Goal: Task Accomplishment & Management: Complete application form

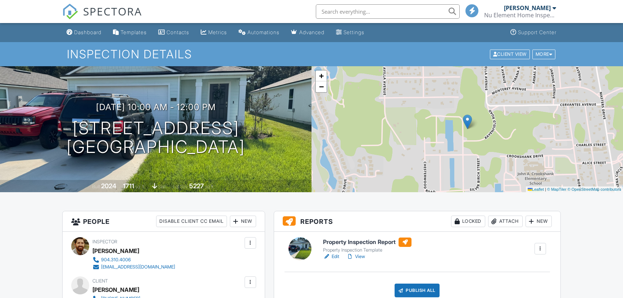
click at [423, 288] on div "Publish All" at bounding box center [416, 290] width 45 height 14
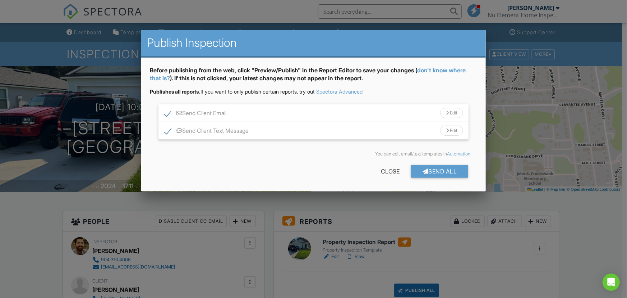
click at [448, 113] on div "Edit" at bounding box center [451, 113] width 23 height 10
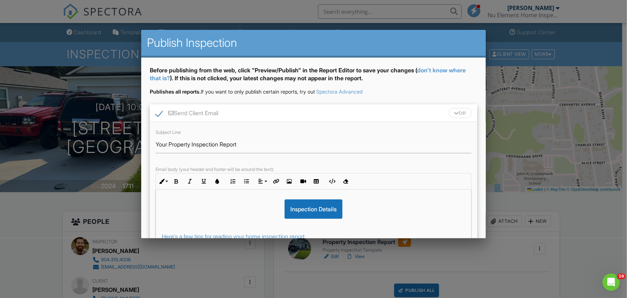
scroll to position [60, 0]
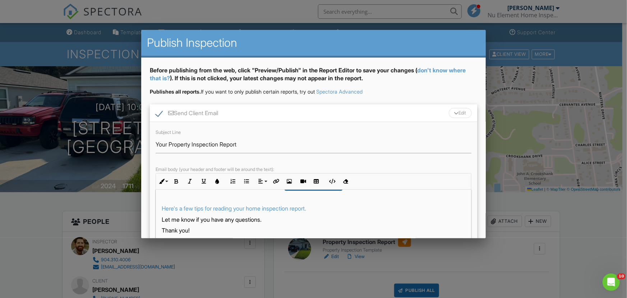
click at [330, 207] on p "Here's a few tips for reading your home inspection report." at bounding box center [314, 208] width 304 height 8
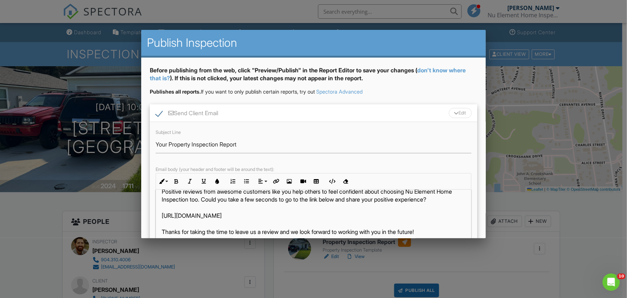
drag, startPoint x: 162, startPoint y: 224, endPoint x: 278, endPoint y: 223, distance: 116.1
click at [278, 223] on p "Positive reviews from awesome customers like you help others to feel confident …" at bounding box center [314, 211] width 304 height 48
copy p "https://g.page/r/CXIxRI38P4OHEBM/review"
click at [277, 177] on button "Insert Link" at bounding box center [276, 181] width 14 height 14
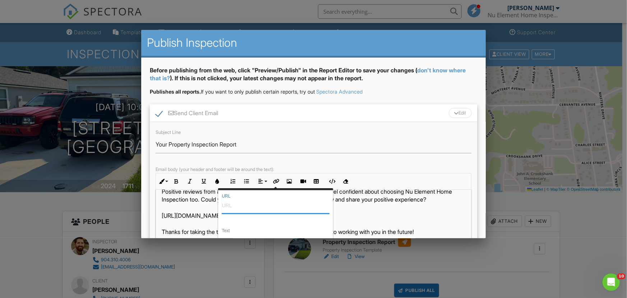
click at [246, 211] on input "URL" at bounding box center [276, 204] width 108 height 17
paste input "https://g.page/r/CXIxRI38P4OHEBM/review"
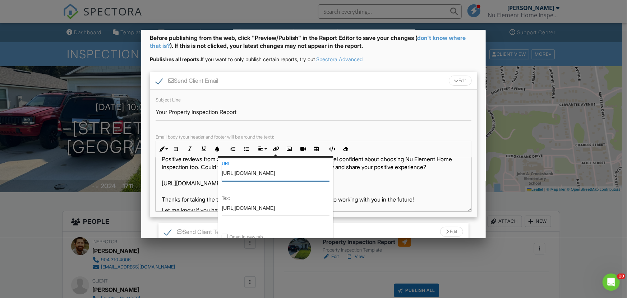
type input "https://g.page/r/CXIxRI38P4OHEBM/review"
click at [252, 201] on input "https://g.page/r/CXIxRI38P4OHEBM/review" at bounding box center [276, 206] width 108 height 17
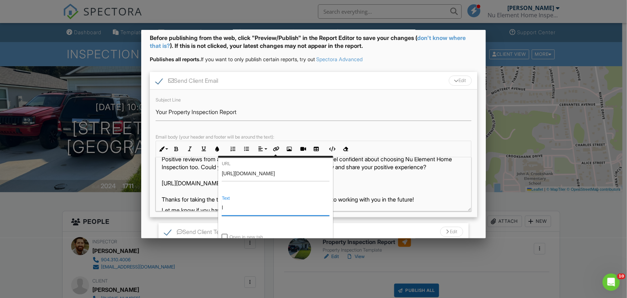
type input "Leave a review here!"
click at [227, 233] on div "https://g.page/r/CXIxRI38P4OHEBM/review URL Leave a review here! Text Open in n…" at bounding box center [276, 206] width 108 height 91
click at [226, 234] on input "Open in new tab" at bounding box center [225, 237] width 6 height 6
checkbox input "true"
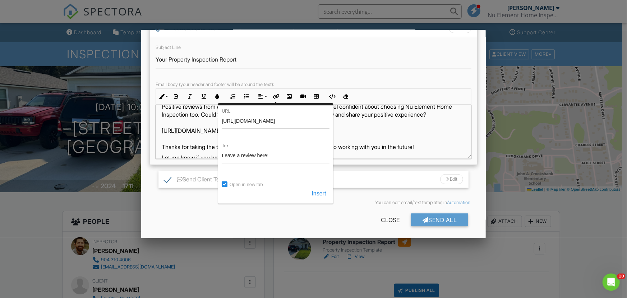
scroll to position [86, 0]
click at [316, 191] on button "Insert" at bounding box center [319, 192] width 22 height 13
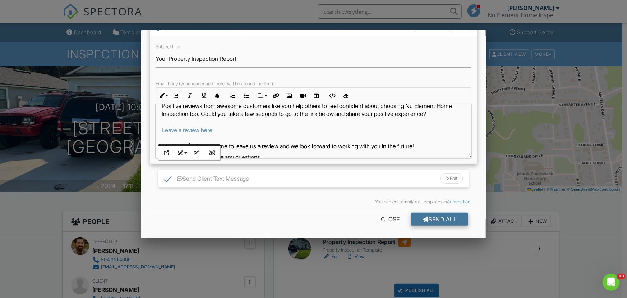
click at [438, 216] on div "Send All" at bounding box center [440, 218] width 58 height 13
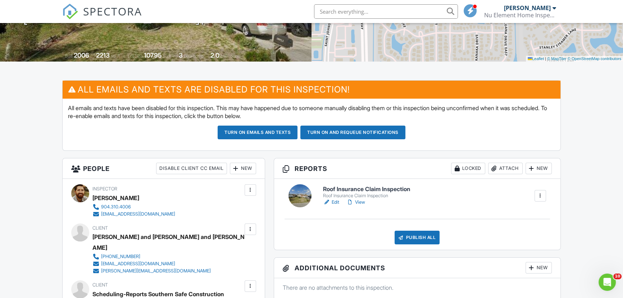
click at [362, 188] on h6 "Roof Insurance Claim Inspection" at bounding box center [366, 189] width 87 height 6
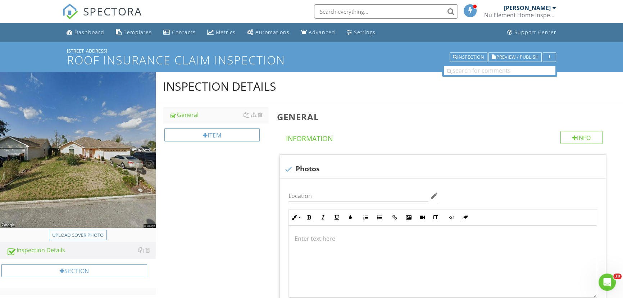
click at [87, 235] on div "Upload cover photo" at bounding box center [77, 235] width 51 height 7
type input "C:\fakepath\IMG_2985.JPEG"
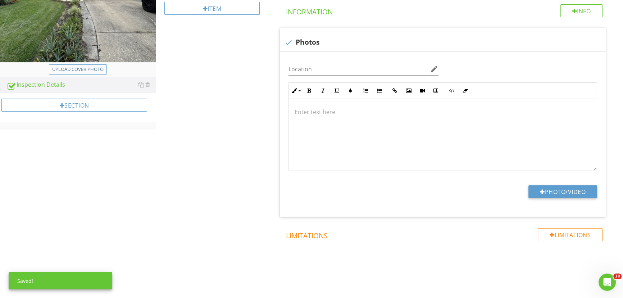
scroll to position [128, 0]
click at [549, 192] on button "Photo/Video" at bounding box center [562, 190] width 69 height 13
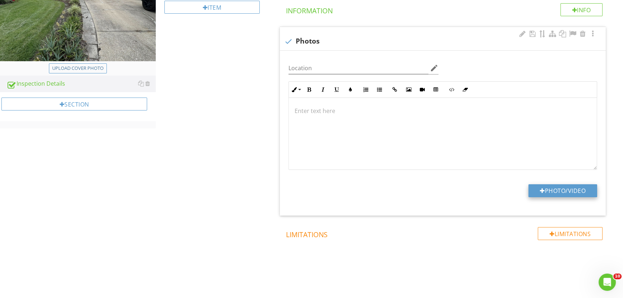
type input "C:\fakepath\IMG_2984.PNG"
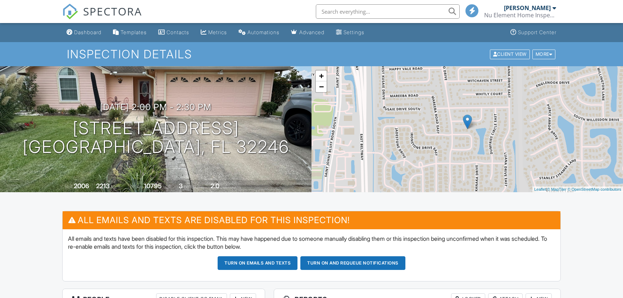
click at [374, 256] on button "Turn on and Requeue Notifications" at bounding box center [352, 263] width 105 height 14
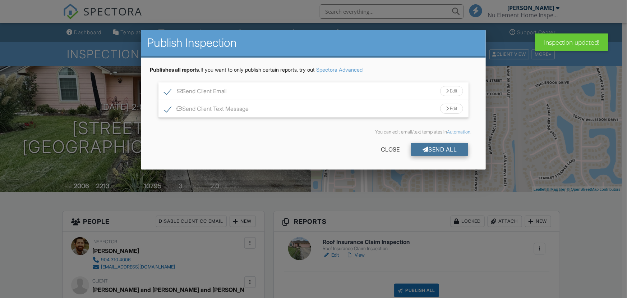
click at [445, 148] on div "Send All" at bounding box center [440, 149] width 58 height 13
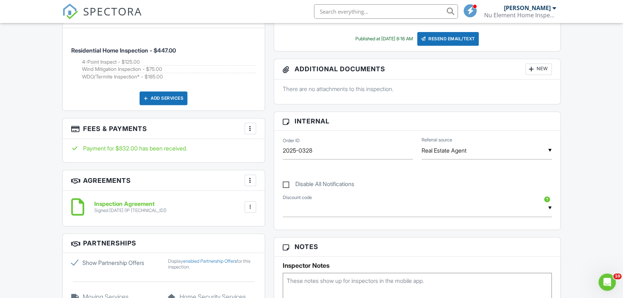
click at [255, 128] on div "More" at bounding box center [250, 129] width 12 height 12
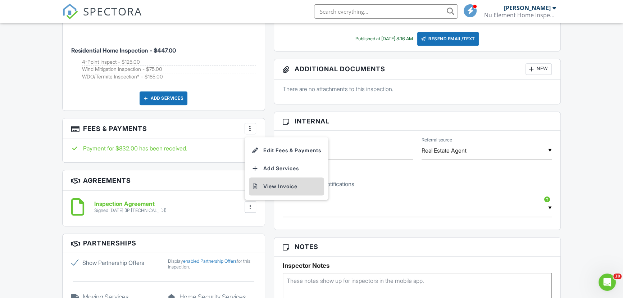
click at [277, 183] on li "View Invoice" at bounding box center [286, 186] width 75 height 18
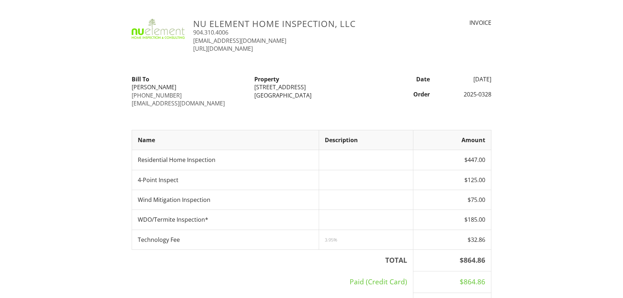
scroll to position [229, 0]
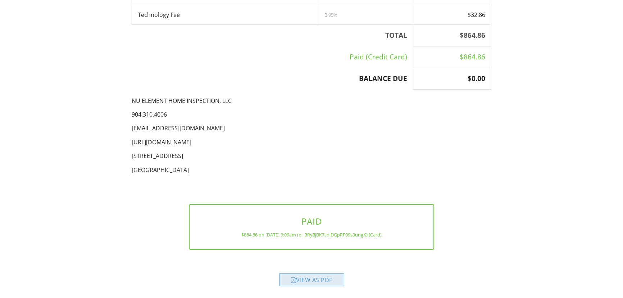
click at [311, 282] on div "View as PDF" at bounding box center [311, 279] width 65 height 13
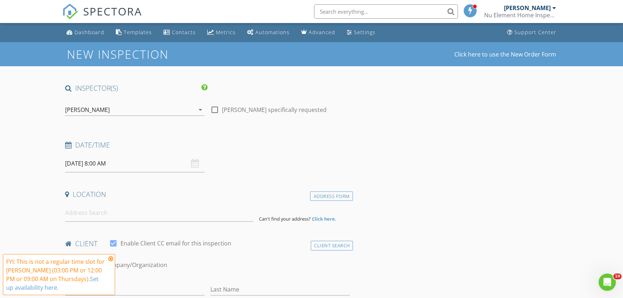
click at [116, 165] on input "08/28/2025 8:00 AM" at bounding box center [134, 164] width 139 height 18
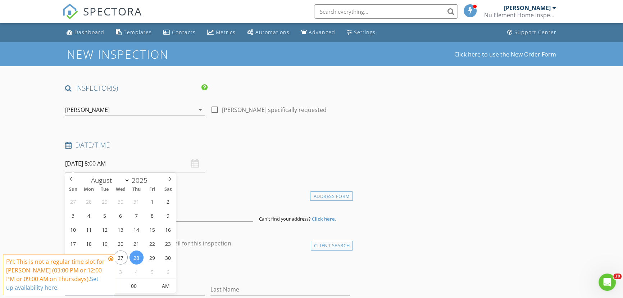
click at [110, 256] on icon at bounding box center [110, 259] width 5 height 6
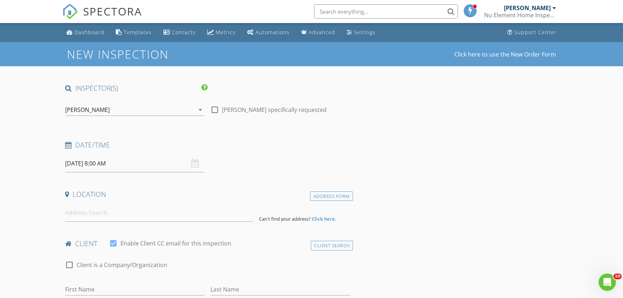
click at [122, 161] on input "08/28/2025 8:00 AM" at bounding box center [134, 164] width 139 height 18
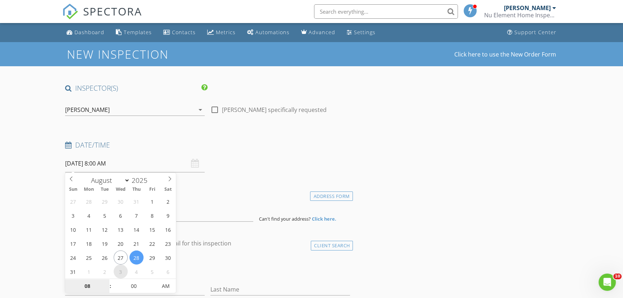
select select "8"
type input "09/03/2025 8:00 AM"
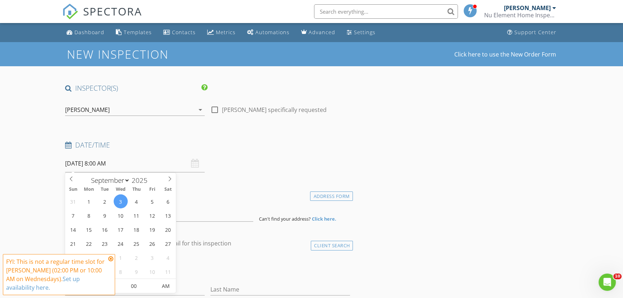
click at [110, 256] on icon at bounding box center [110, 259] width 5 height 6
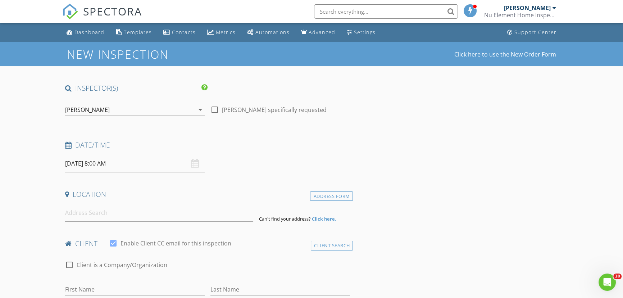
click at [124, 162] on input "09/03/2025 8:00 AM" at bounding box center [134, 164] width 139 height 18
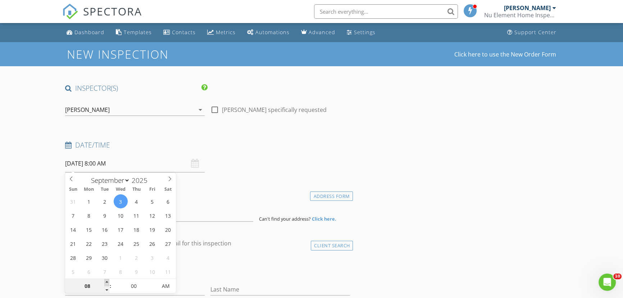
type input "09"
type input "09/03/2025 9:00 AM"
click at [106, 280] on span at bounding box center [106, 282] width 5 height 7
type input "10"
type input "09/03/2025 10:00 AM"
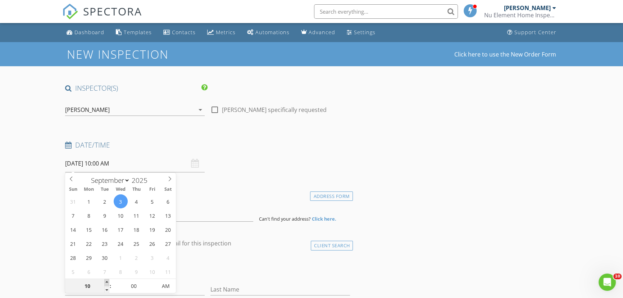
click at [106, 280] on span at bounding box center [106, 282] width 5 height 7
type input "11"
type input "09/03/2025 11:00 AM"
click at [106, 280] on span at bounding box center [106, 282] width 5 height 7
type input "12"
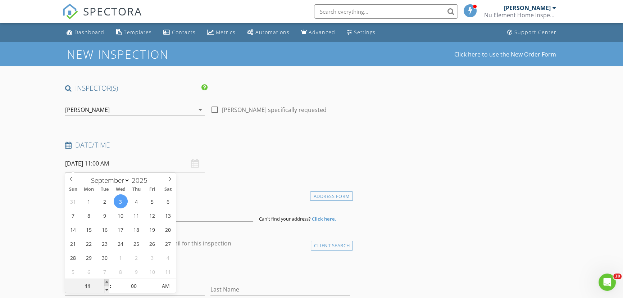
type input "09/03/2025 12:00 PM"
click at [106, 280] on span at bounding box center [106, 282] width 5 height 7
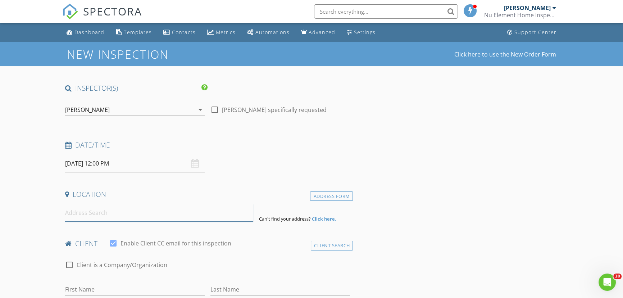
click at [80, 216] on input at bounding box center [159, 213] width 188 height 18
paste input "4502 Shore Dr, St. Augustine, FL 32086, USA"
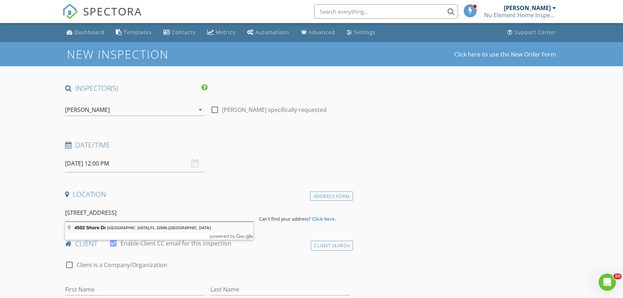
type input "4502 Shore Dr, St. Augustine, FL 32086, USA"
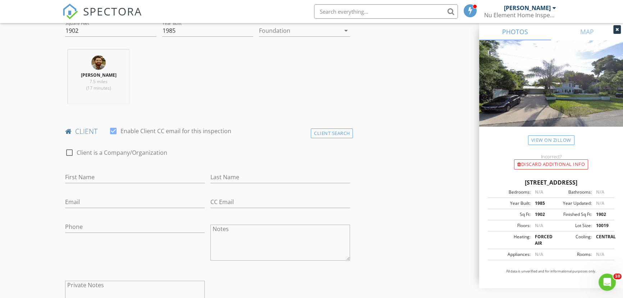
scroll to position [261, 0]
click at [119, 173] on input "First Name" at bounding box center [134, 175] width 139 height 12
type input "Lynette"
type input "Brooks"
click at [102, 173] on input "Lynette" at bounding box center [134, 175] width 139 height 12
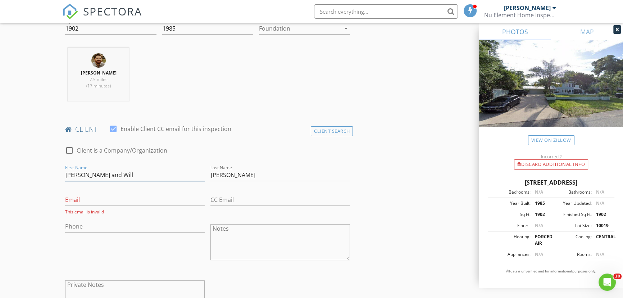
type input "Lynette and Will"
click at [132, 201] on input "Email" at bounding box center [134, 200] width 139 height 12
type input "lynetteislandstyle@gmail.com"
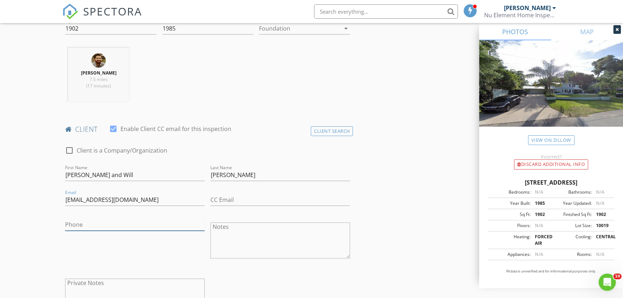
click at [151, 223] on input "Phone" at bounding box center [134, 225] width 139 height 12
type input "561-818-4030"
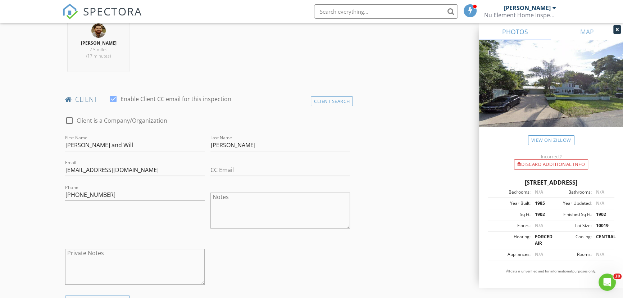
scroll to position [392, 0]
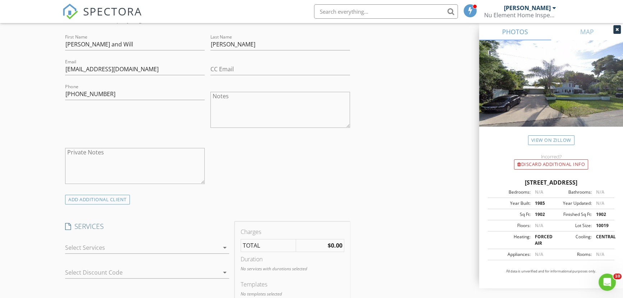
click at [79, 243] on div at bounding box center [142, 248] width 154 height 12
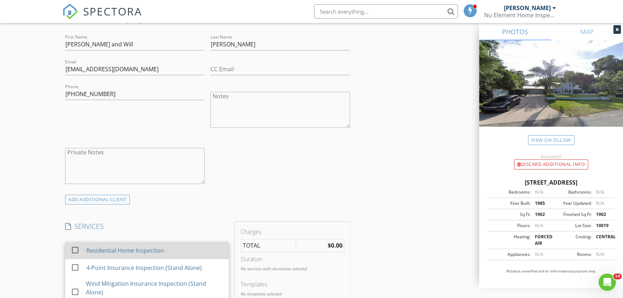
click at [75, 249] on div at bounding box center [75, 250] width 12 height 12
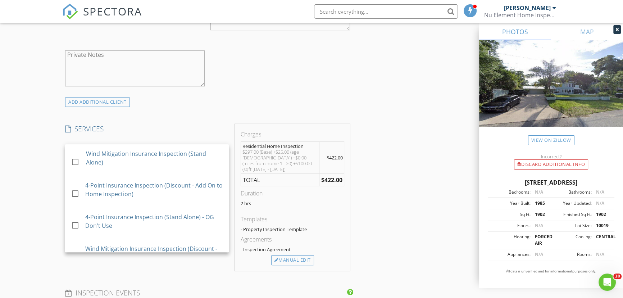
scroll to position [490, 0]
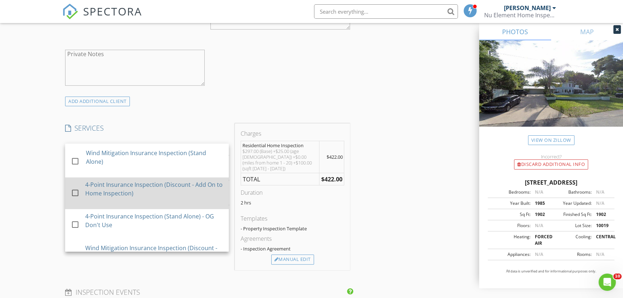
click at [76, 191] on div at bounding box center [75, 193] width 12 height 12
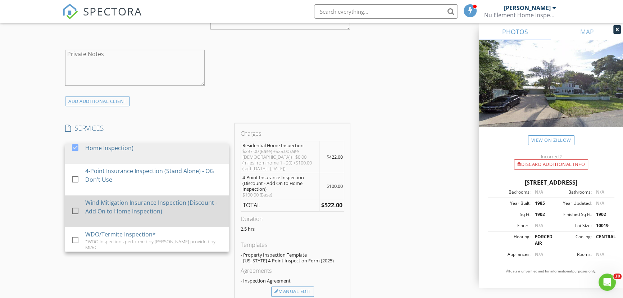
scroll to position [98, 0]
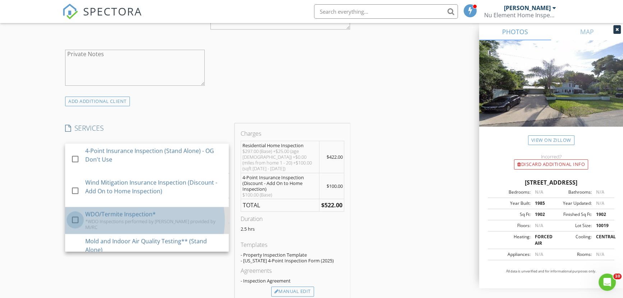
click at [79, 216] on div at bounding box center [75, 220] width 12 height 12
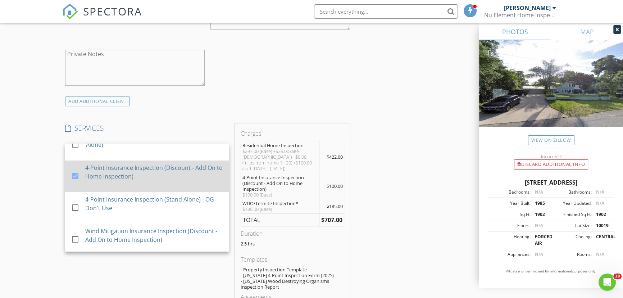
scroll to position [65, 0]
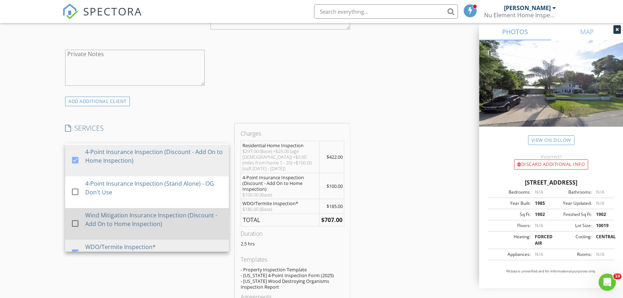
click at [73, 218] on div at bounding box center [75, 223] width 12 height 12
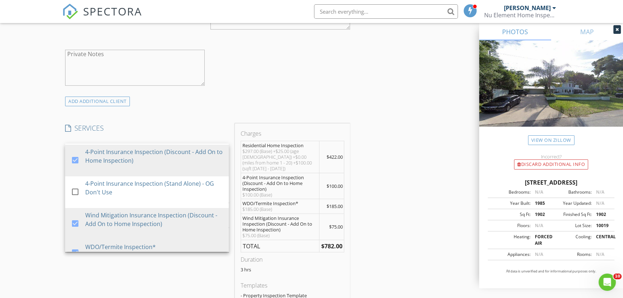
click at [35, 203] on div "New Inspection Click here to use the New Order Form INSPECTOR(S) check_box Geof…" at bounding box center [311, 229] width 623 height 1355
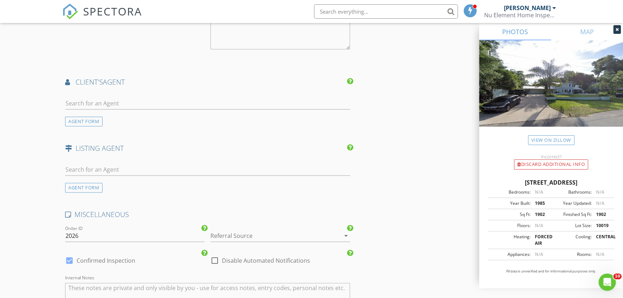
scroll to position [980, 0]
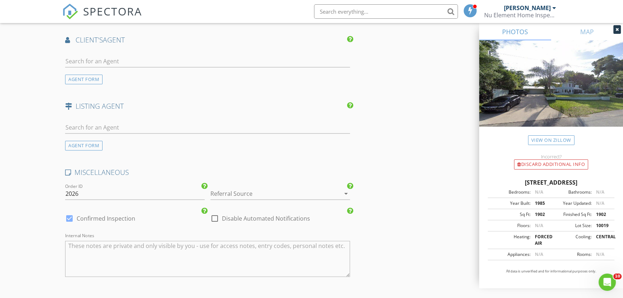
click at [233, 188] on div at bounding box center [269, 194] width 119 height 12
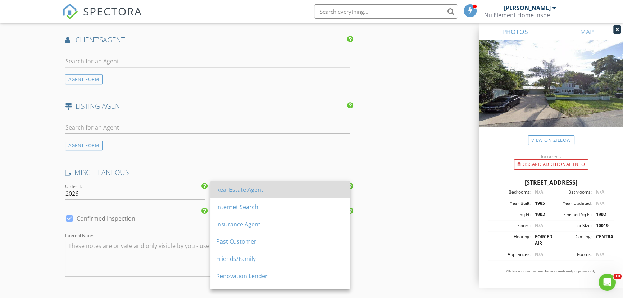
click at [232, 188] on div "Real Estate Agent" at bounding box center [280, 189] width 128 height 9
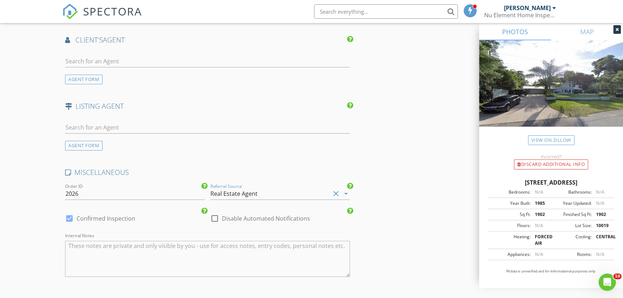
click at [214, 212] on div at bounding box center [215, 218] width 12 height 12
checkbox input "true"
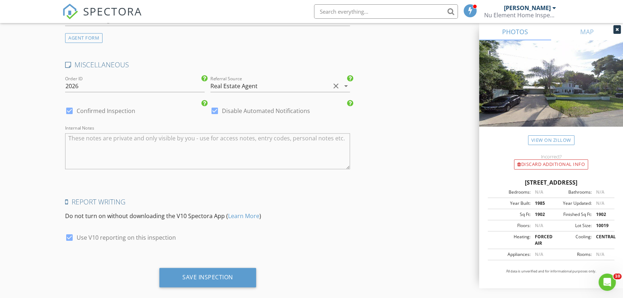
scroll to position [1093, 0]
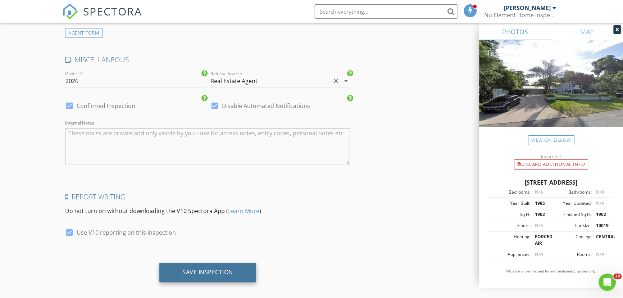
click at [234, 262] on div "Save Inspection" at bounding box center [207, 271] width 97 height 19
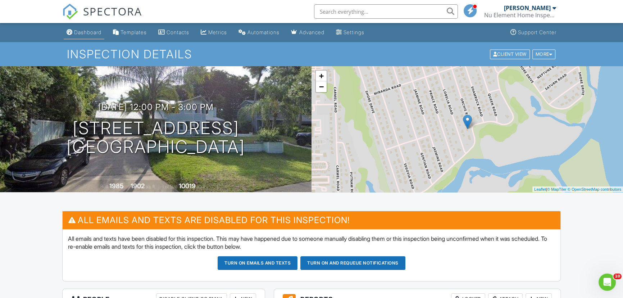
click at [74, 27] on link "Dashboard" at bounding box center [84, 32] width 41 height 13
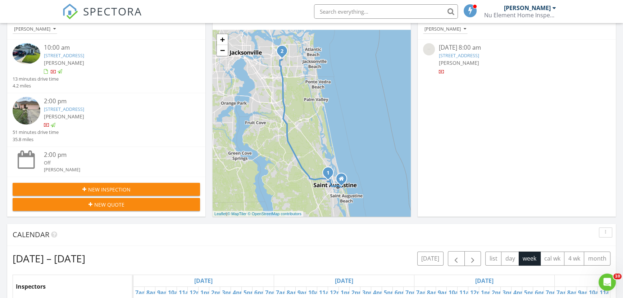
scroll to position [289, 0]
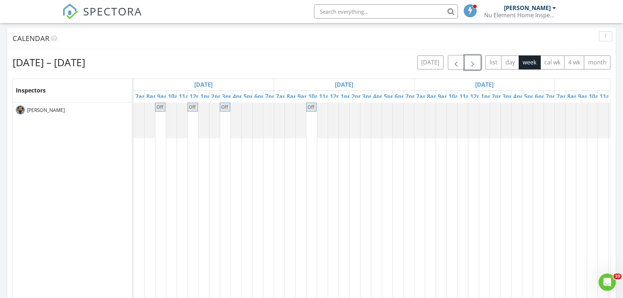
click at [474, 65] on span "button" at bounding box center [472, 62] width 9 height 9
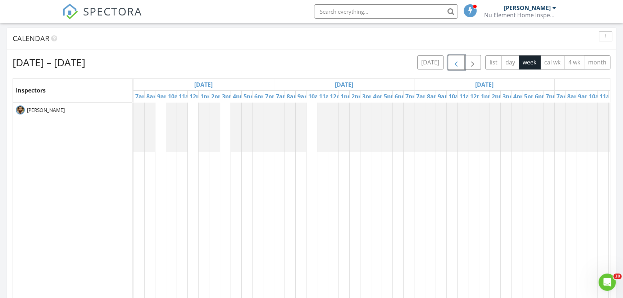
click at [457, 65] on span "button" at bounding box center [456, 62] width 9 height 9
